Goal: Task Accomplishment & Management: Manage account settings

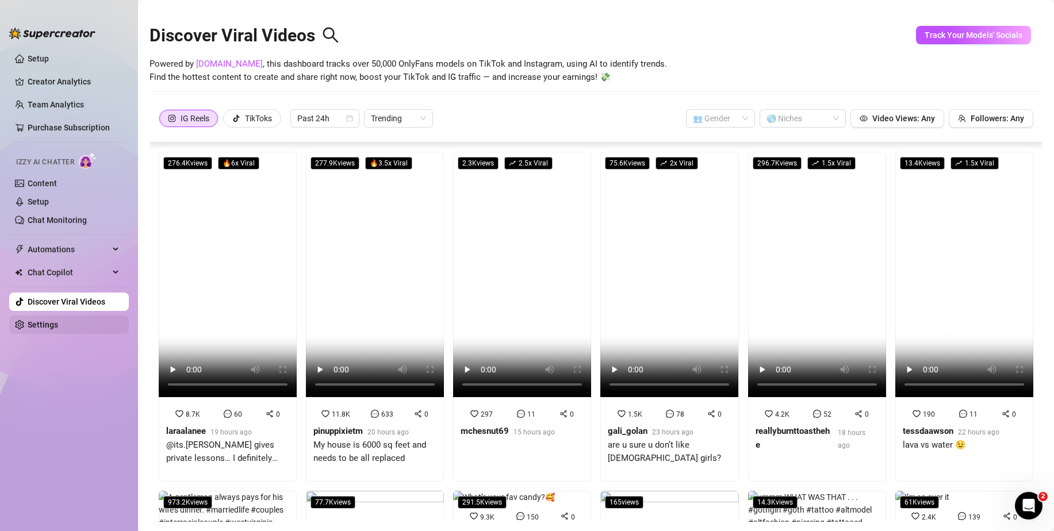
click at [52, 320] on link "Settings" at bounding box center [43, 324] width 30 height 9
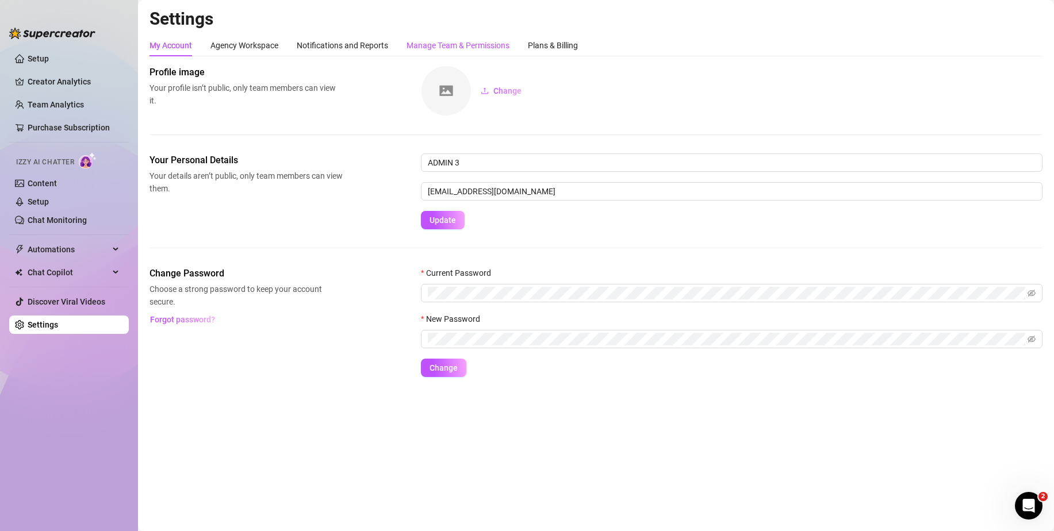
click at [483, 41] on div "Manage Team & Permissions" at bounding box center [457, 45] width 103 height 13
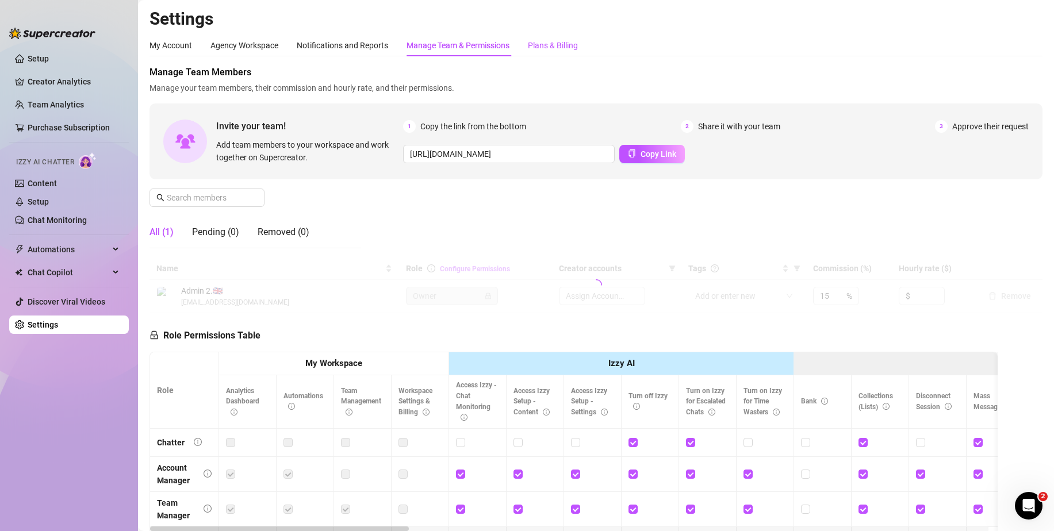
click at [575, 42] on div "Plans & Billing" at bounding box center [553, 45] width 50 height 13
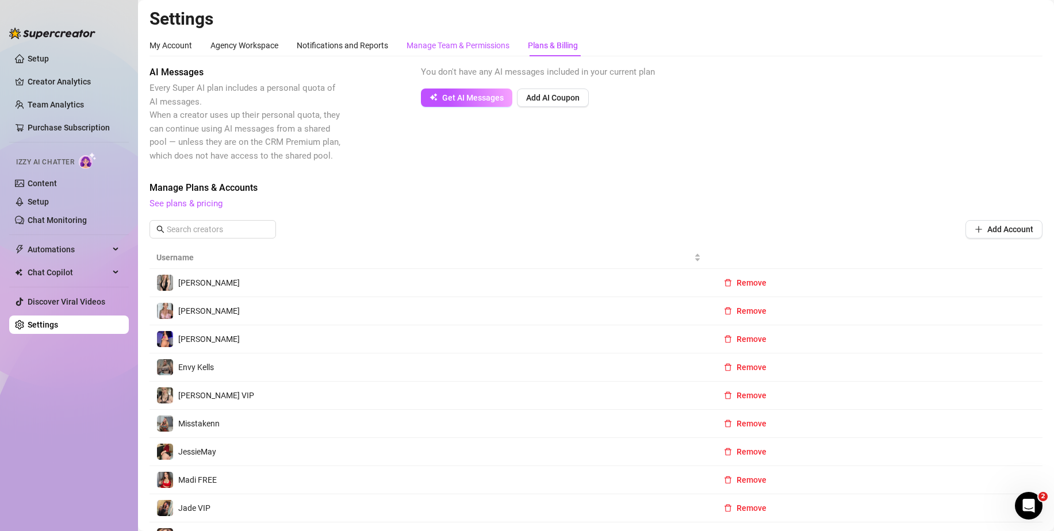
click at [448, 48] on div "Manage Team & Permissions" at bounding box center [457, 45] width 103 height 13
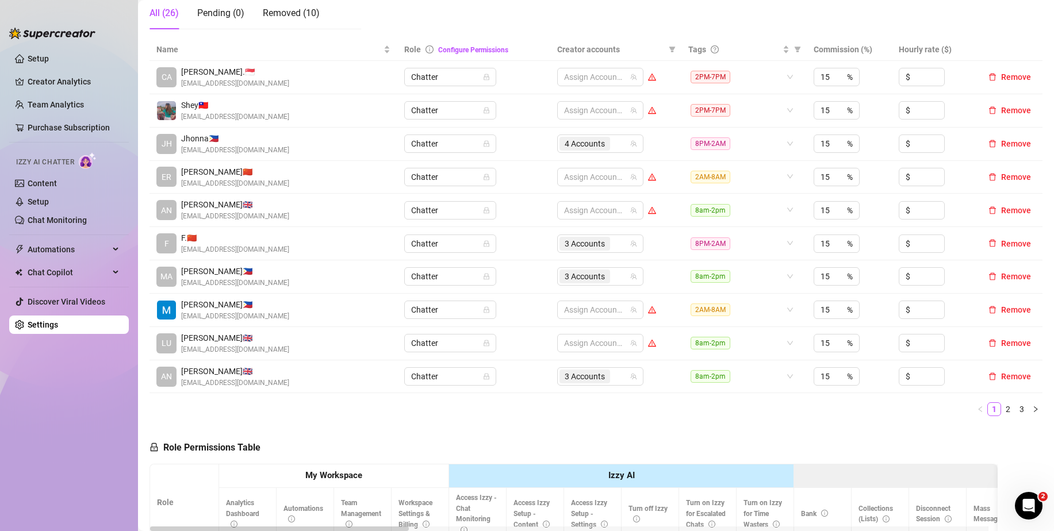
scroll to position [230, 0]
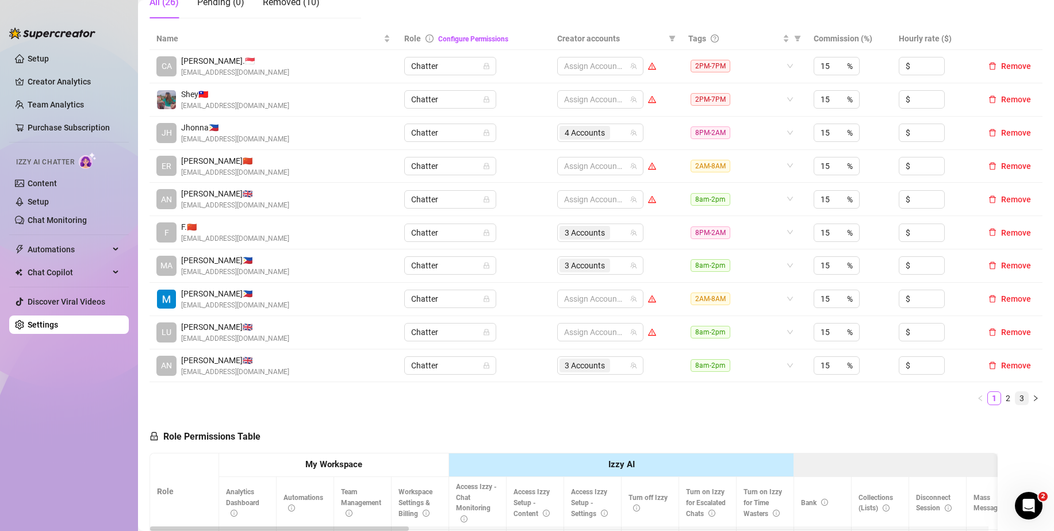
click at [1015, 401] on link "3" at bounding box center [1021, 398] width 13 height 13
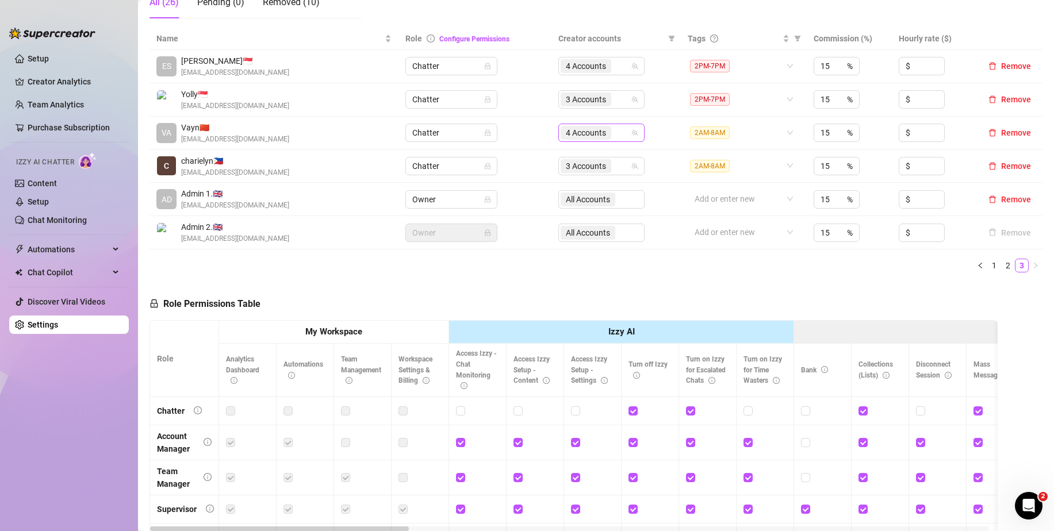
click at [613, 135] on div "4 Accounts" at bounding box center [595, 133] width 70 height 16
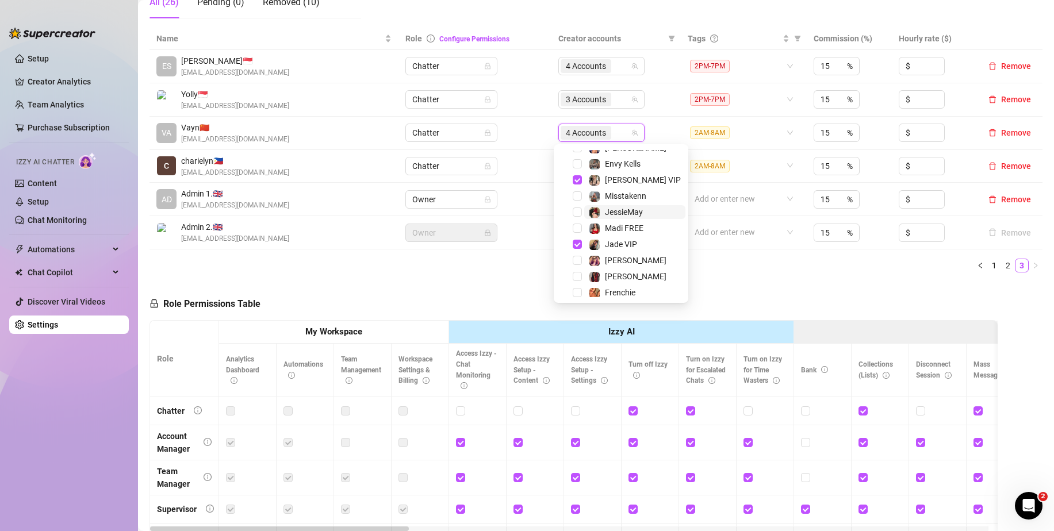
scroll to position [110, 0]
click at [575, 191] on span "Select tree node" at bounding box center [576, 191] width 9 height 9
click at [576, 273] on span "Select tree node" at bounding box center [576, 271] width 9 height 9
click at [576, 214] on span "Select tree node" at bounding box center [576, 216] width 9 height 9
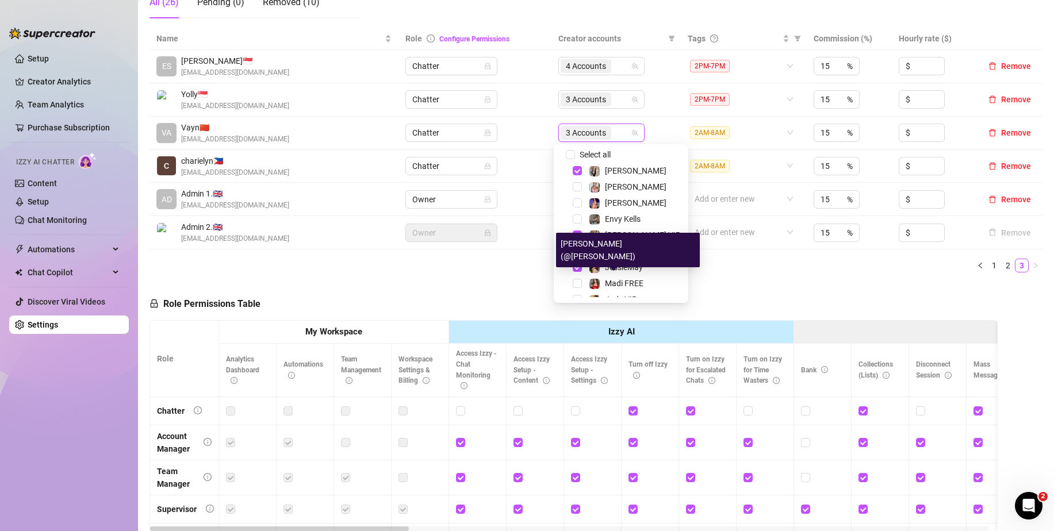
scroll to position [0, 0]
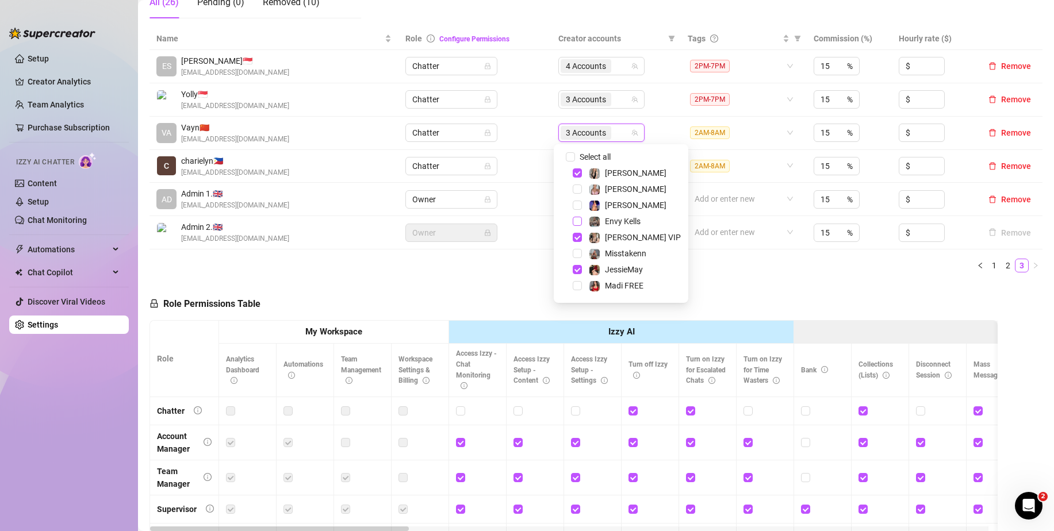
click at [576, 220] on span "Select tree node" at bounding box center [576, 221] width 9 height 9
click at [575, 271] on span "Select tree node" at bounding box center [576, 271] width 9 height 9
click at [721, 267] on ul "1 2 3" at bounding box center [595, 266] width 893 height 14
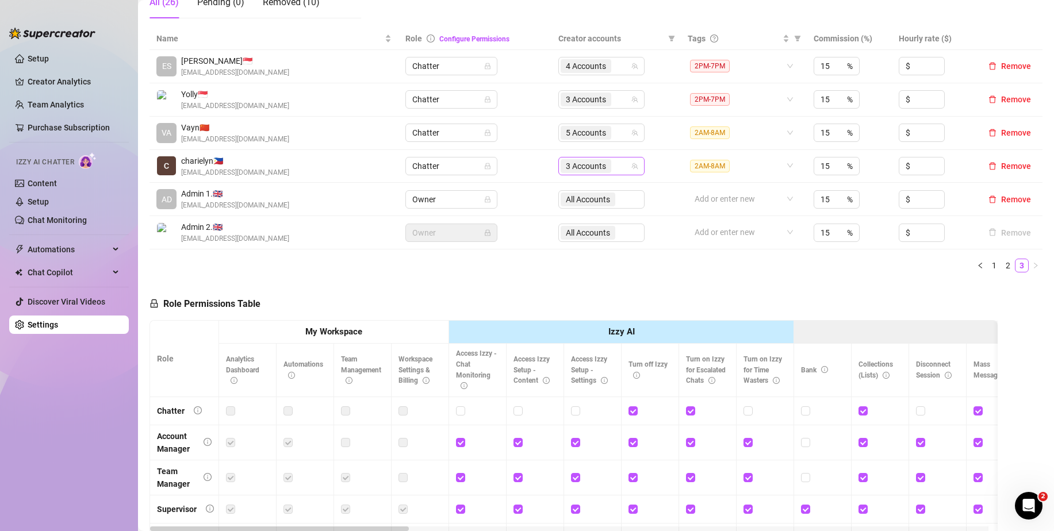
click at [613, 165] on input "search" at bounding box center [614, 166] width 2 height 14
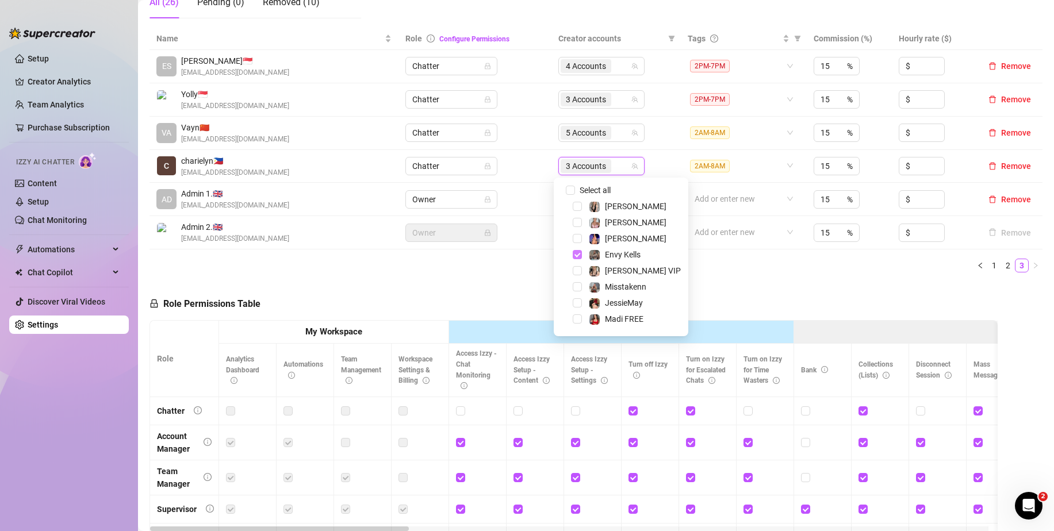
click at [575, 253] on span "Select tree node" at bounding box center [576, 254] width 9 height 9
click at [574, 256] on span "Select tree node" at bounding box center [576, 256] width 9 height 9
click at [576, 208] on span "Select tree node" at bounding box center [576, 208] width 9 height 9
click at [576, 286] on span "Select tree node" at bounding box center [576, 289] width 9 height 9
click at [574, 305] on span "Select tree node" at bounding box center [576, 305] width 9 height 9
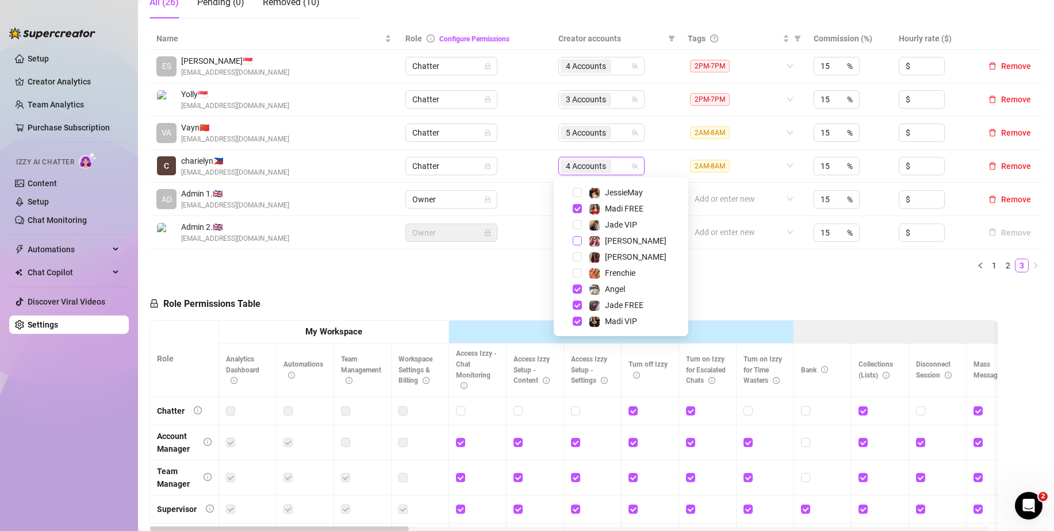
click at [577, 241] on span "Select tree node" at bounding box center [576, 240] width 9 height 9
click at [741, 278] on div "Name Role Configure Permissions Creator accounts Tags Commission (%) Hourly rat…" at bounding box center [595, 155] width 893 height 254
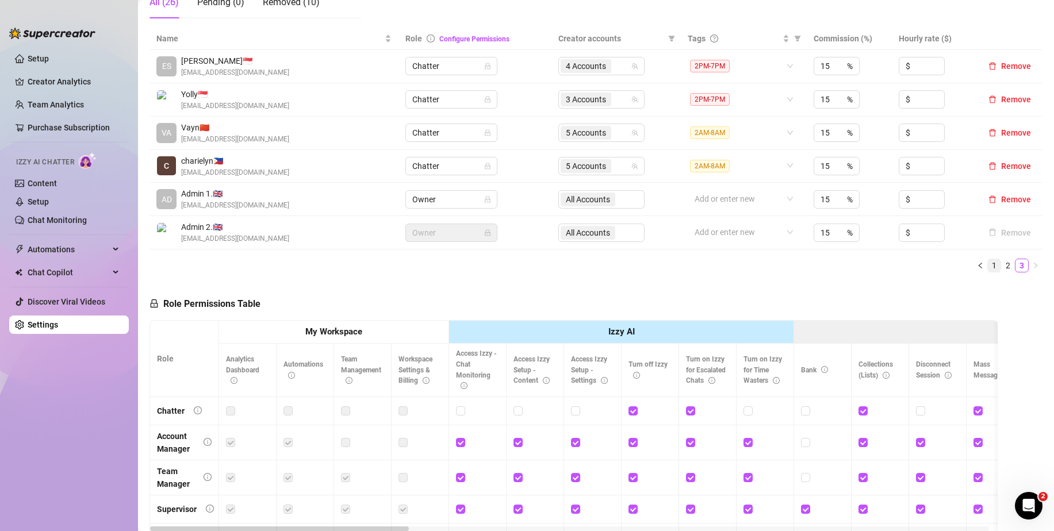
click at [987, 268] on link "1" at bounding box center [993, 265] width 13 height 13
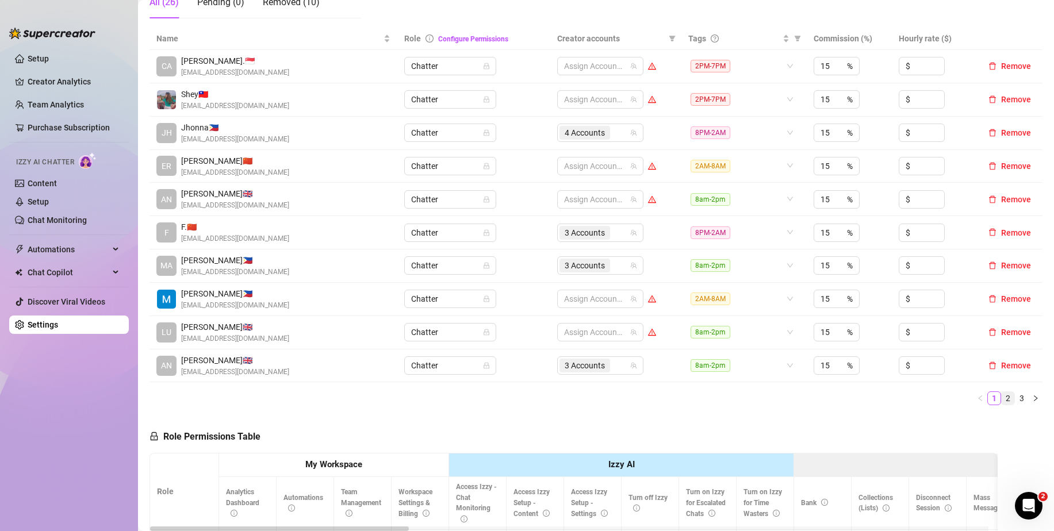
click at [1001, 401] on link "2" at bounding box center [1007, 398] width 13 height 13
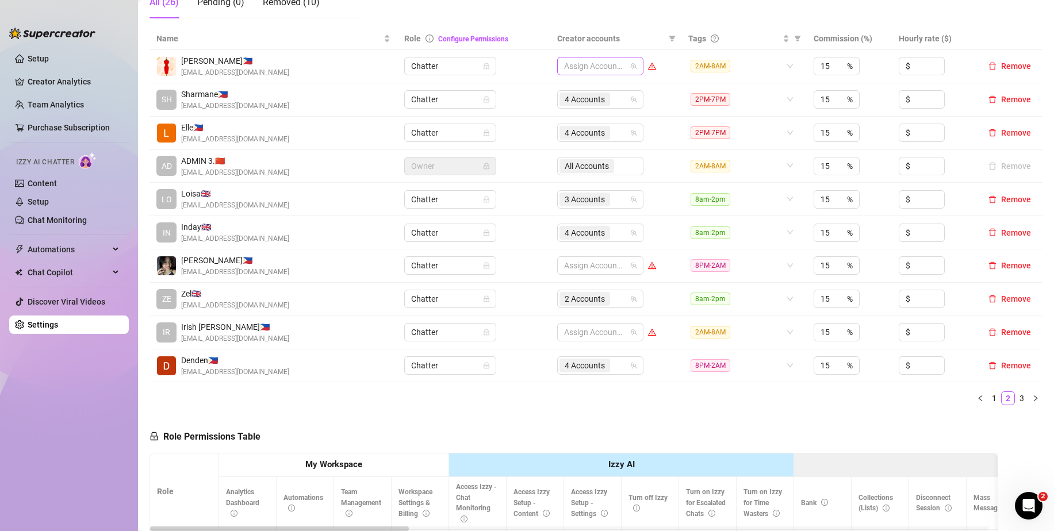
click at [599, 71] on div at bounding box center [594, 66] width 70 height 16
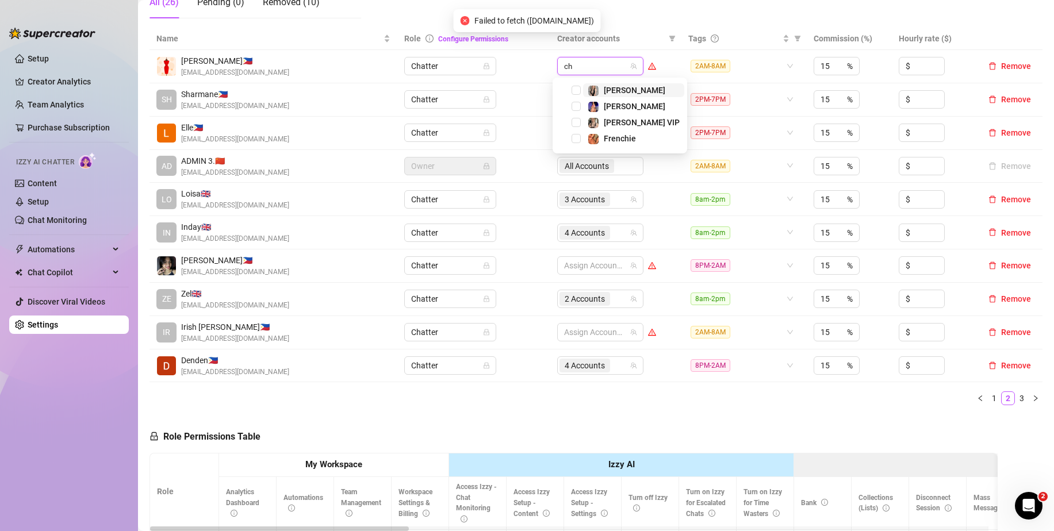
type input "chy"
drag, startPoint x: 578, startPoint y: 84, endPoint x: 578, endPoint y: 91, distance: 6.3
click at [578, 86] on div "[PERSON_NAME]" at bounding box center [612, 90] width 114 height 14
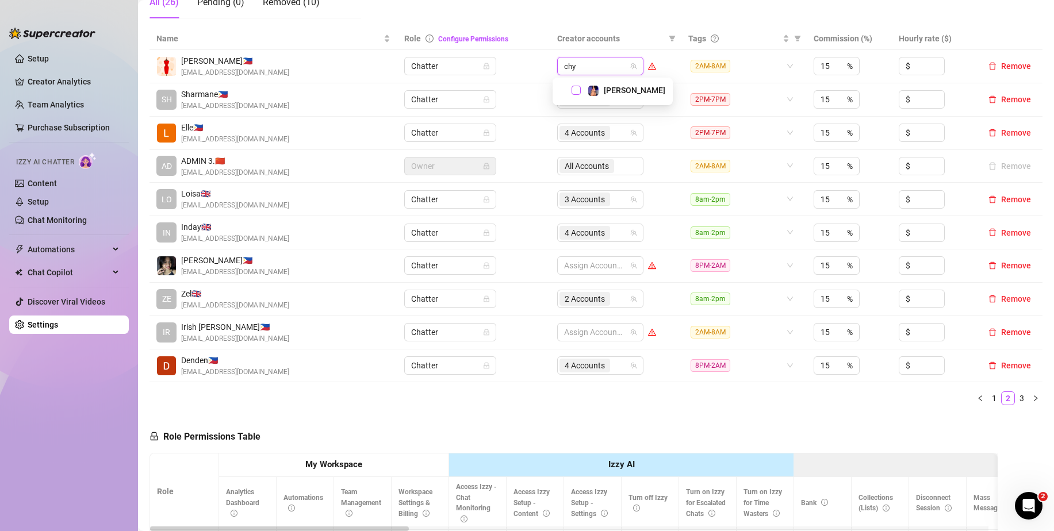
click at [578, 91] on span "Select tree node" at bounding box center [575, 90] width 9 height 9
type input "mis"
click at [576, 86] on span "Select tree node" at bounding box center [575, 90] width 9 height 9
click at [614, 66] on div "2 Accounts" at bounding box center [594, 66] width 70 height 16
type input "fre"
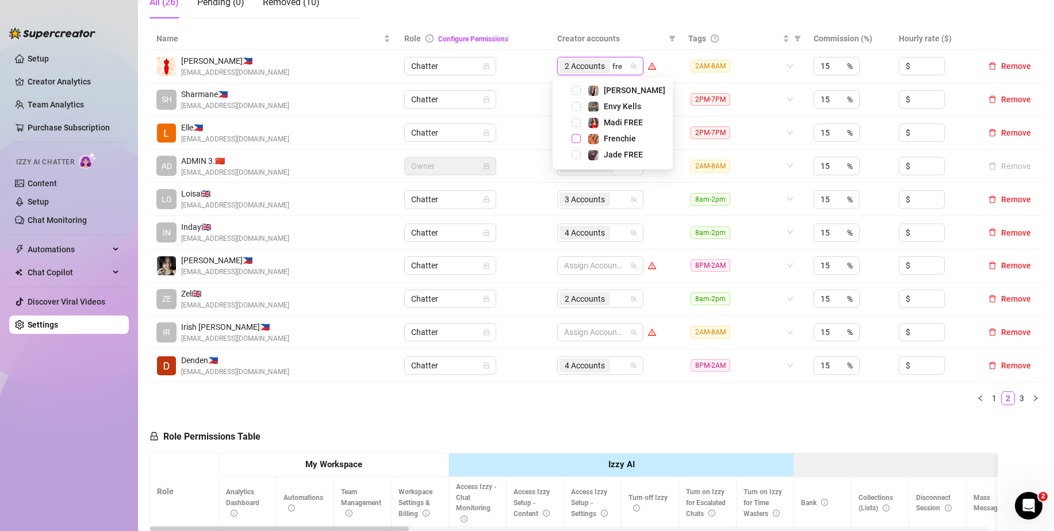
click at [579, 136] on span "Select tree node" at bounding box center [575, 138] width 9 height 9
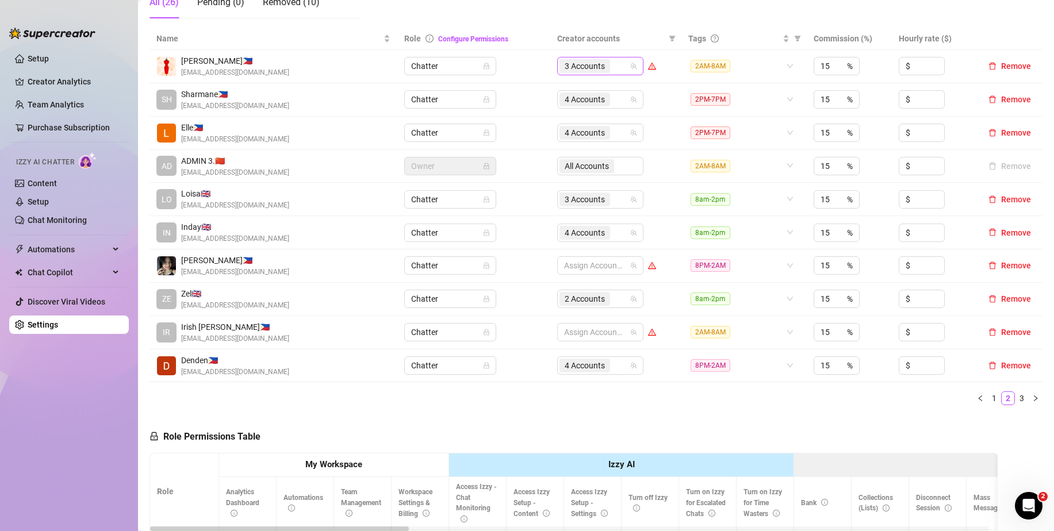
click at [617, 69] on div "3 Accounts" at bounding box center [594, 66] width 70 height 16
type input "val"
click at [577, 91] on span "Select tree node" at bounding box center [575, 90] width 9 height 9
type input "la"
click at [575, 89] on span "Select tree node" at bounding box center [575, 90] width 9 height 9
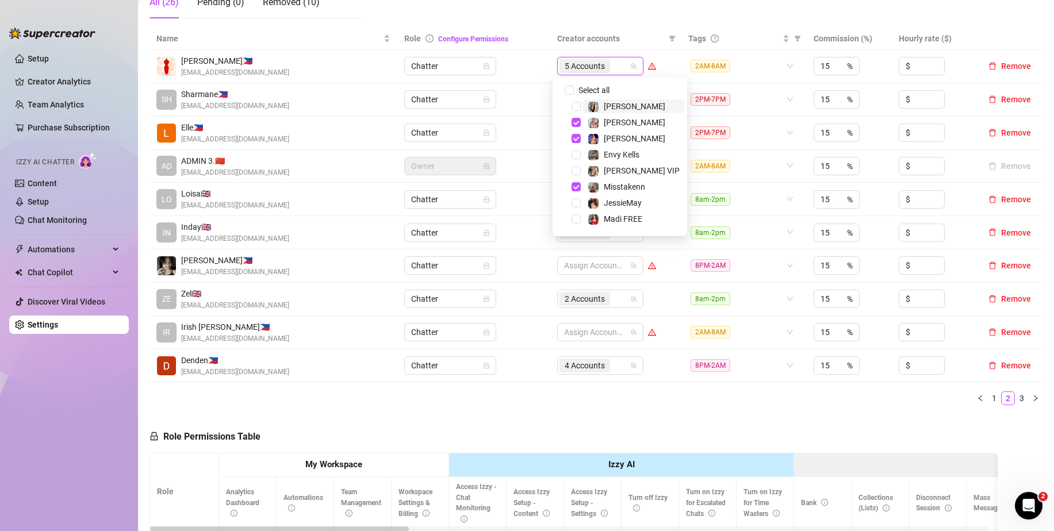
click at [620, 66] on div "5 Accounts" at bounding box center [594, 66] width 70 height 16
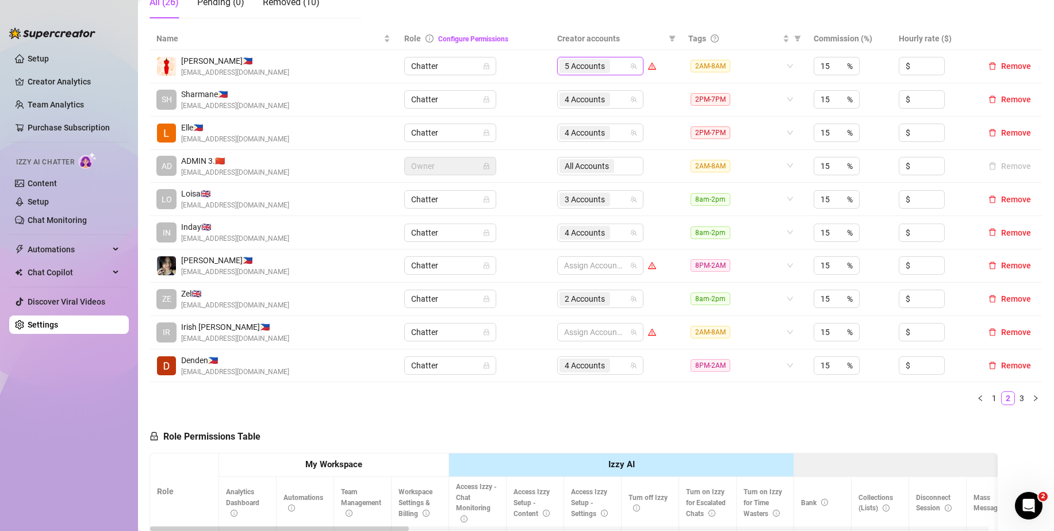
click at [612, 67] on input "search" at bounding box center [613, 66] width 2 height 14
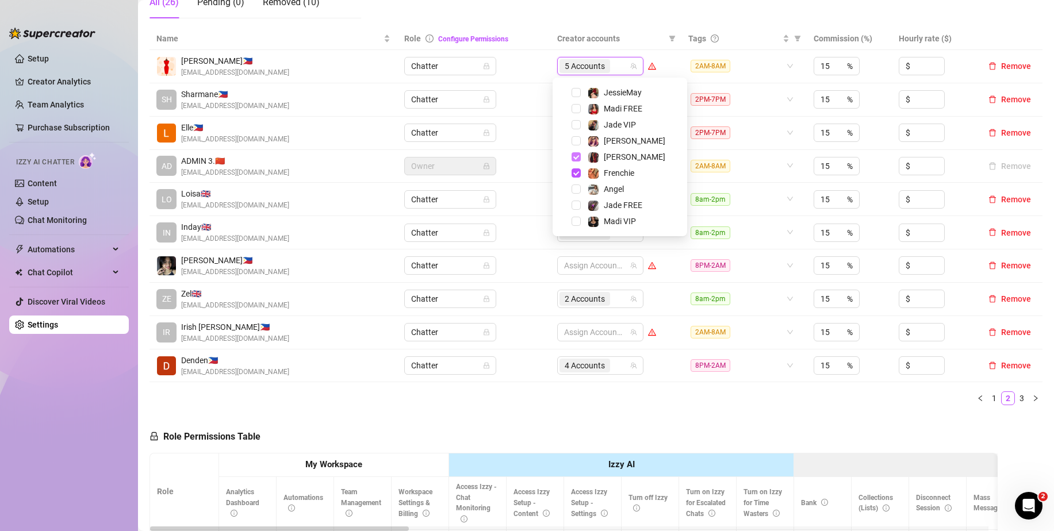
click at [576, 159] on span "Select tree node" at bounding box center [575, 156] width 9 height 9
click at [576, 189] on span "Select tree node" at bounding box center [575, 188] width 9 height 9
click at [637, 37] on span "Creator accounts" at bounding box center [610, 38] width 107 height 13
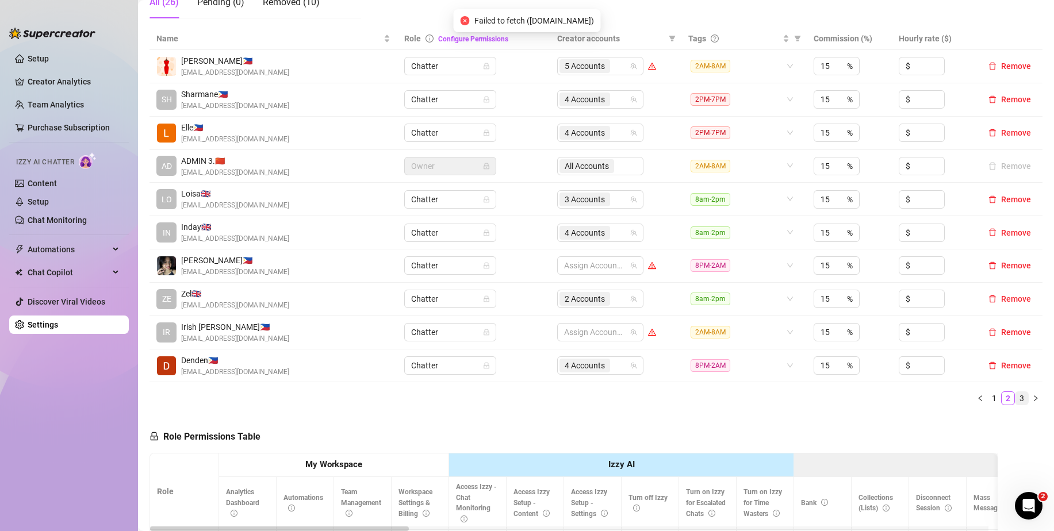
click at [1015, 395] on link "3" at bounding box center [1021, 398] width 13 height 13
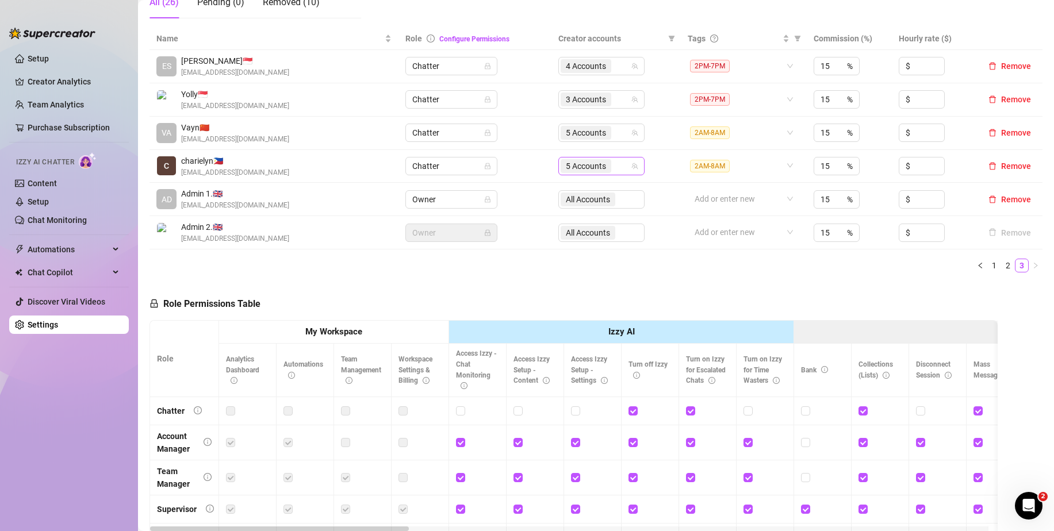
click at [614, 165] on div "5 Accounts" at bounding box center [595, 166] width 70 height 16
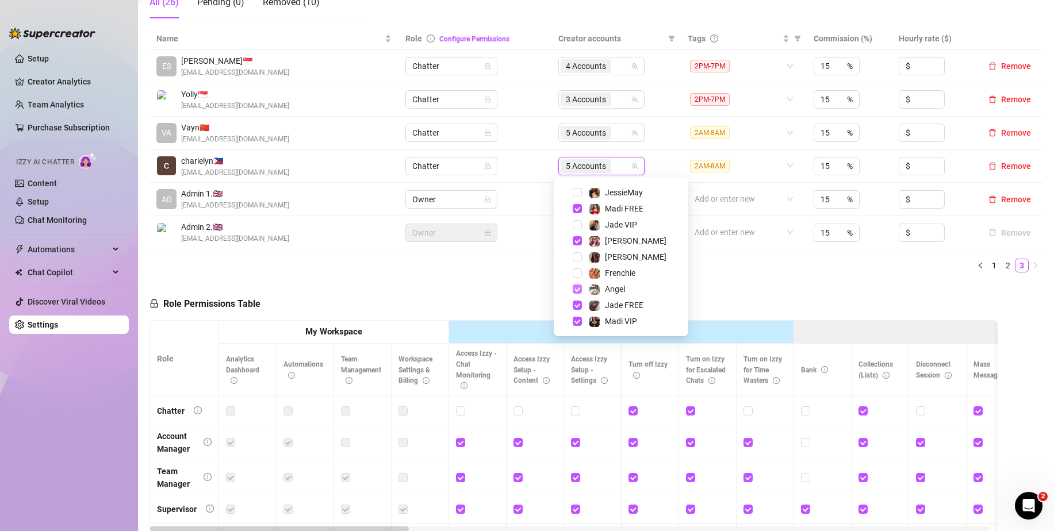
click at [574, 288] on span "Select tree node" at bounding box center [576, 289] width 9 height 9
click at [581, 258] on span "Select tree node" at bounding box center [576, 256] width 9 height 9
click at [723, 281] on div "Name Role Configure Permissions Creator accounts Tags Commission (%) Hourly rat…" at bounding box center [595, 155] width 893 height 254
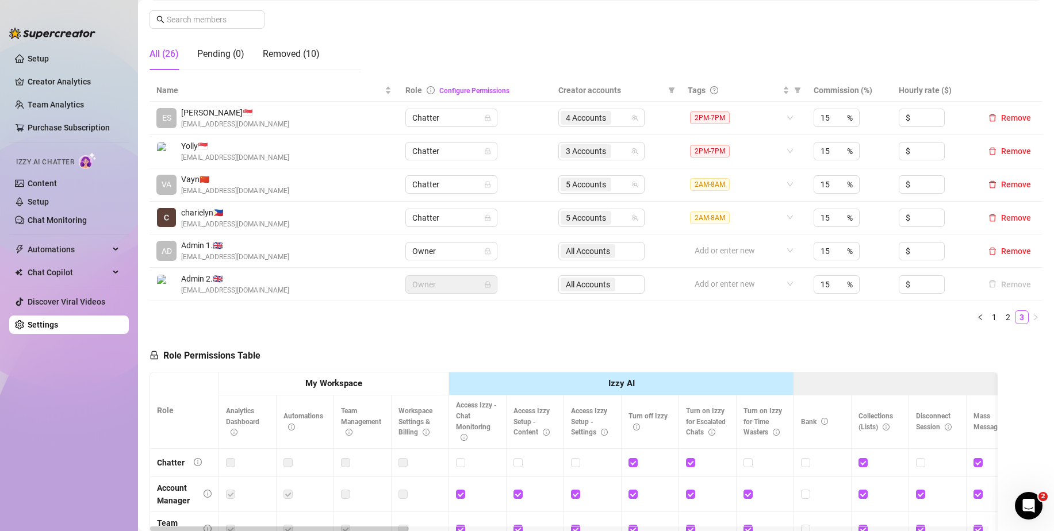
scroll to position [172, 0]
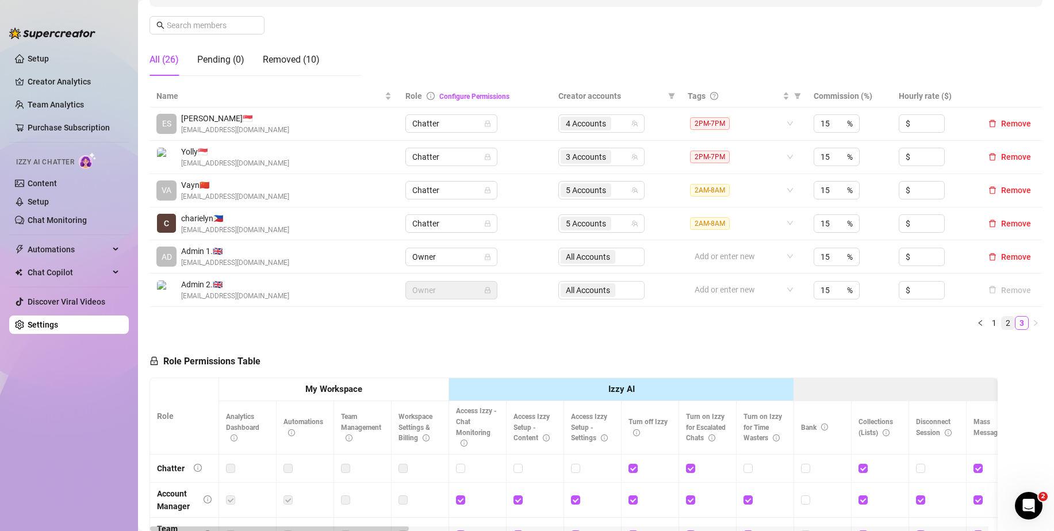
click at [1001, 324] on link "2" at bounding box center [1007, 323] width 13 height 13
